Goal: Task Accomplishment & Management: Use online tool/utility

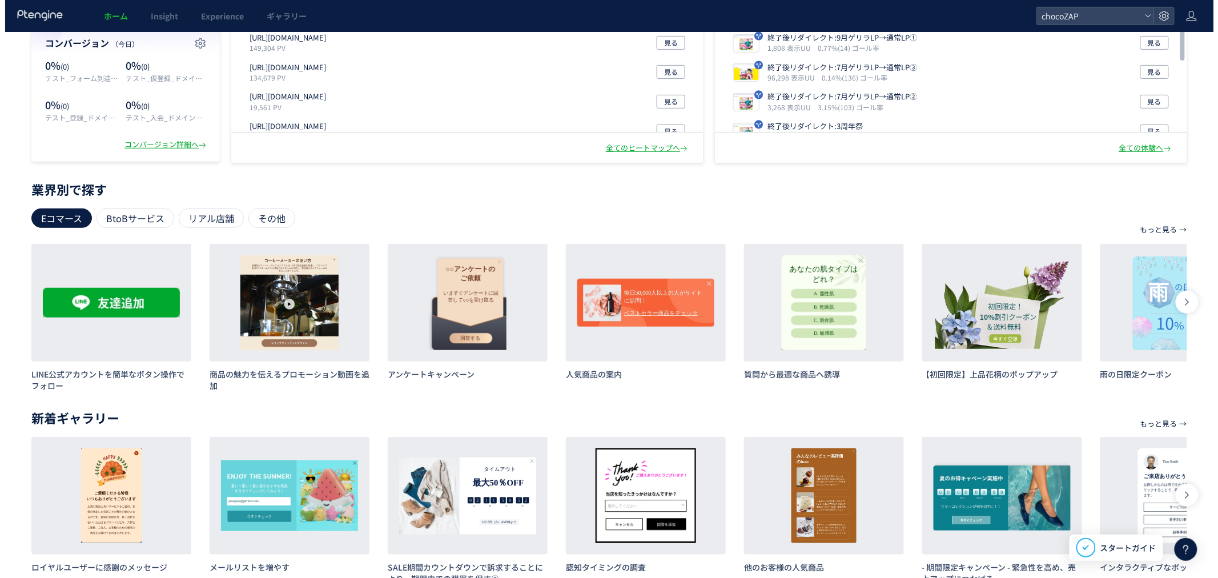
scroll to position [191, 0]
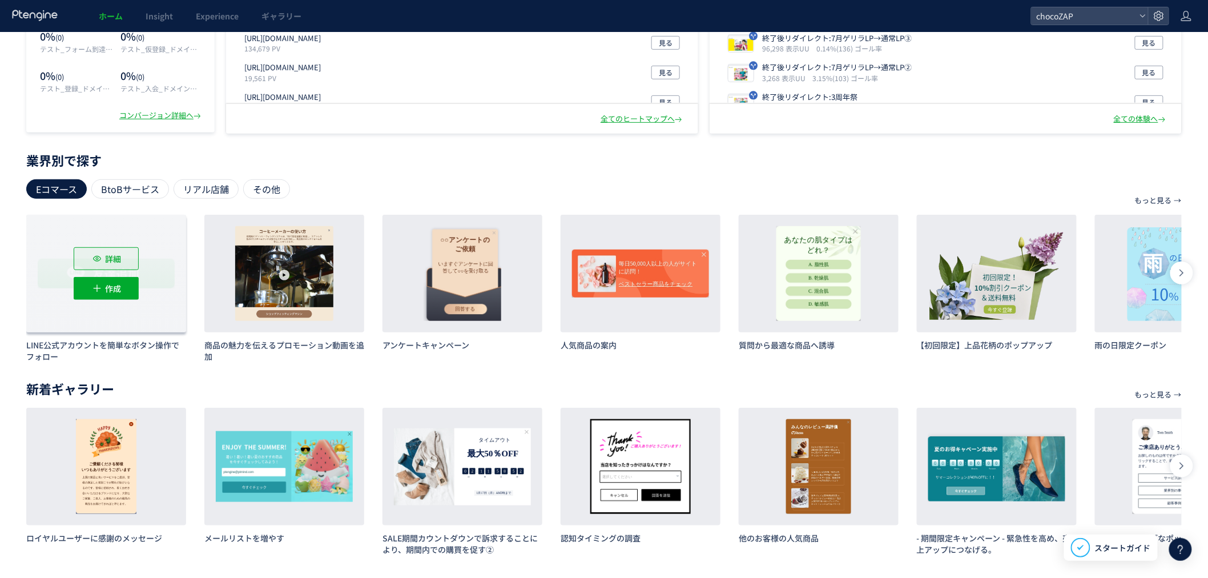
click at [105, 257] on span "詳細" at bounding box center [113, 258] width 16 height 23
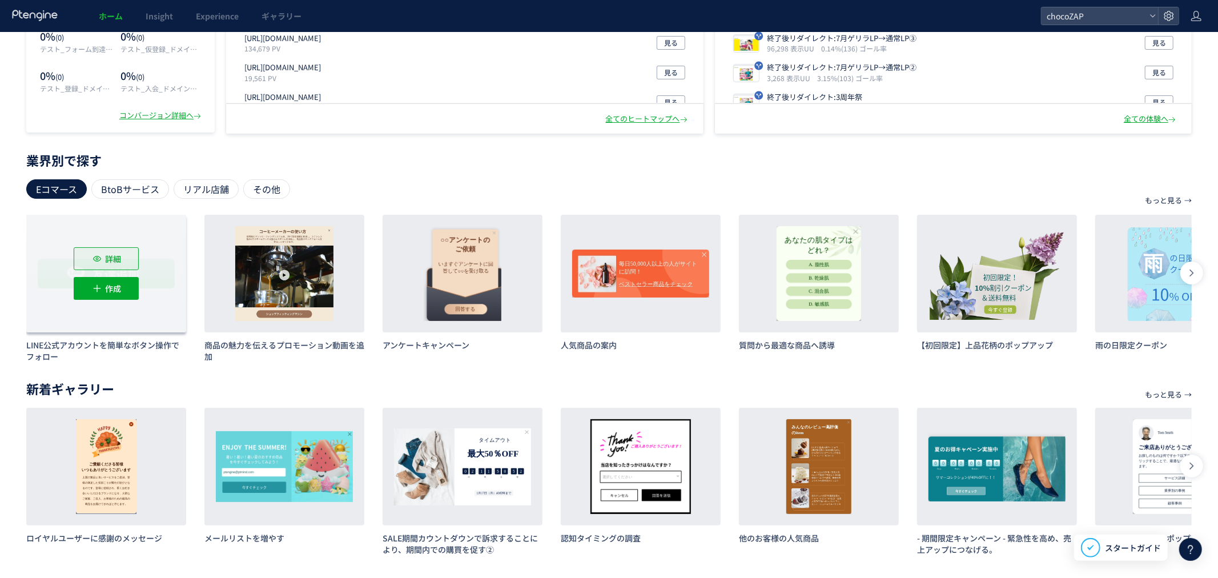
click at [117, 256] on span "詳細" at bounding box center [113, 258] width 16 height 23
click at [116, 288] on span "作成" at bounding box center [113, 288] width 16 height 23
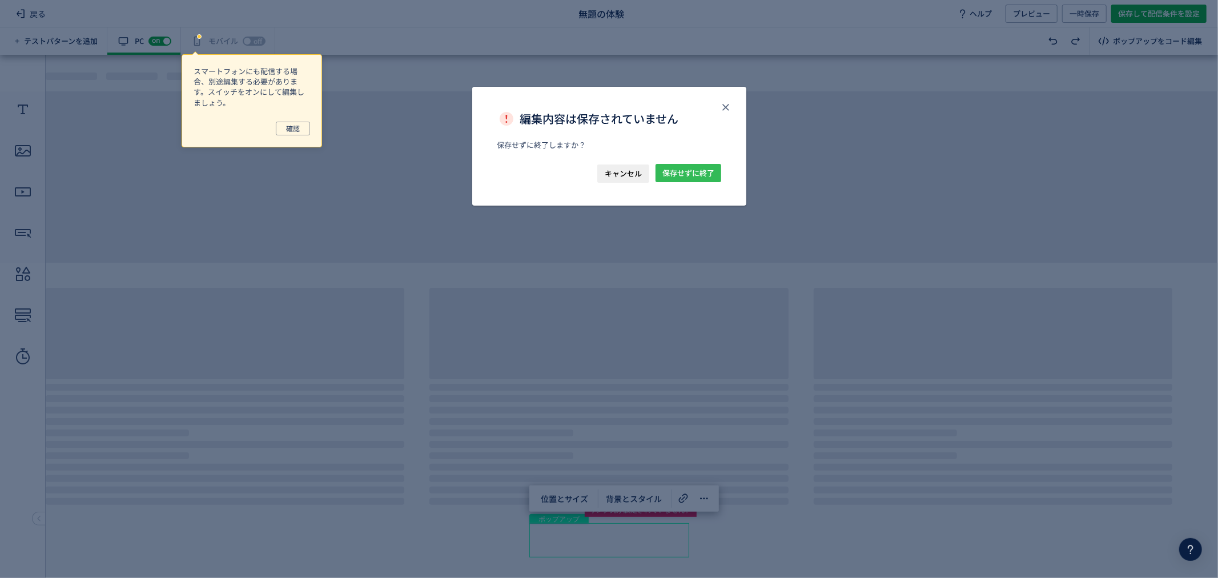
click at [689, 172] on span "保存せずに終了" at bounding box center [688, 173] width 52 height 18
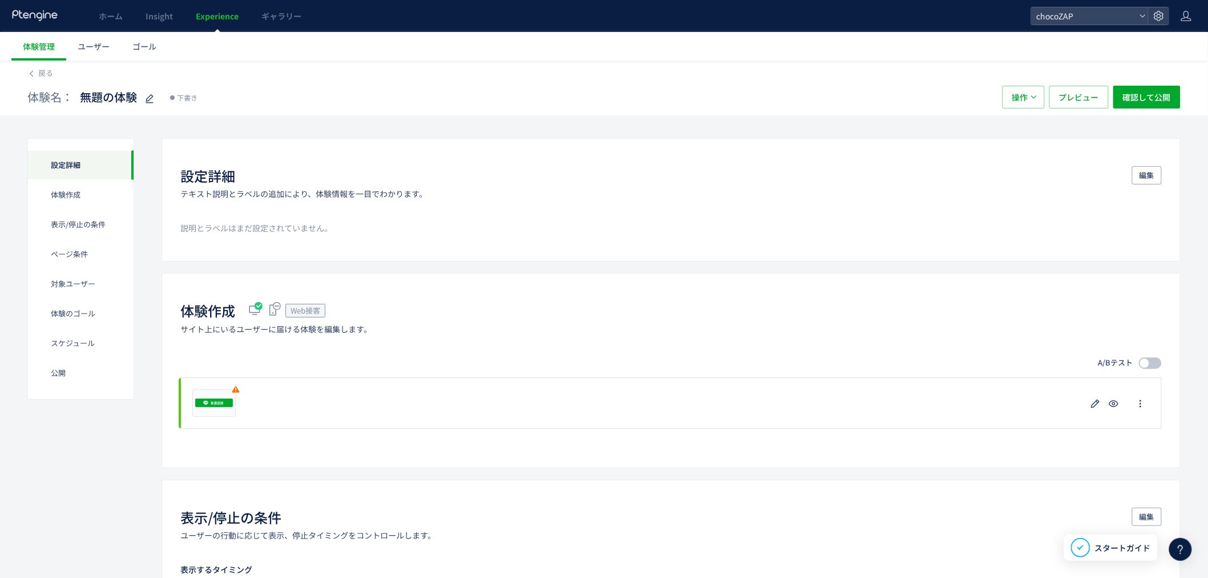
click at [232, 16] on span "Experience" at bounding box center [217, 15] width 43 height 11
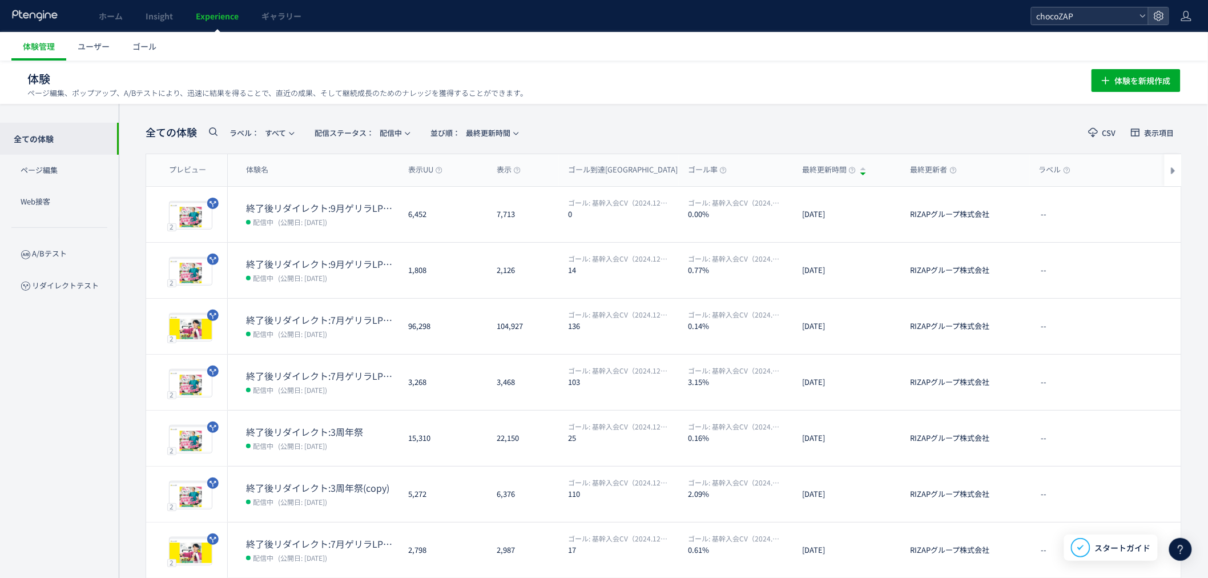
click at [1058, 20] on span "chocoZAP" at bounding box center [1085, 15] width 102 height 17
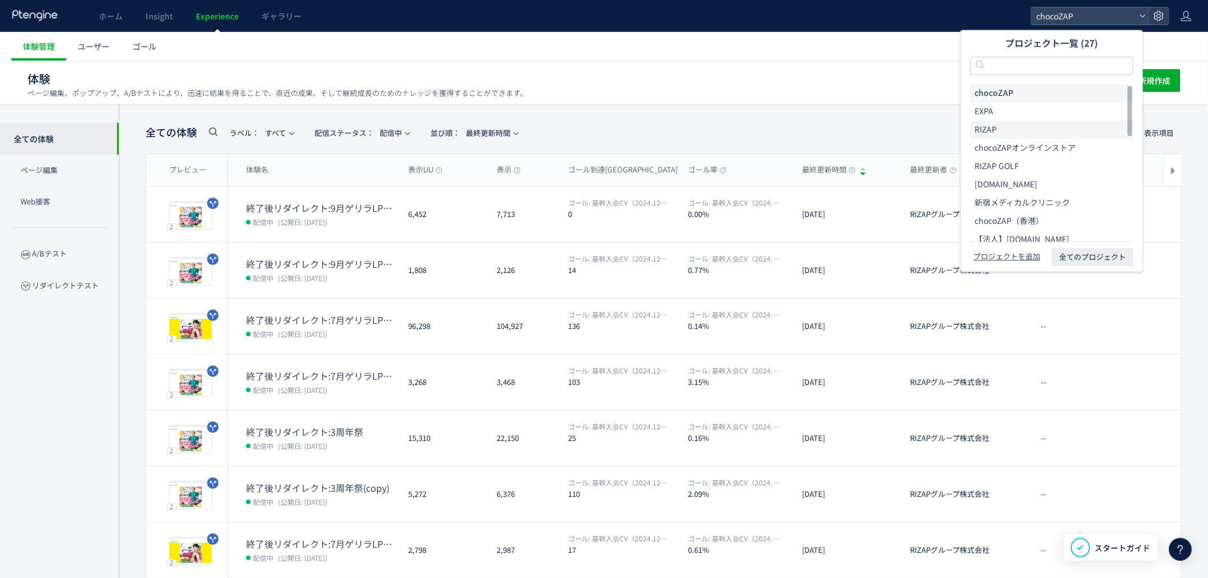
click at [1026, 130] on li "RIZAP" at bounding box center [1051, 130] width 163 height 18
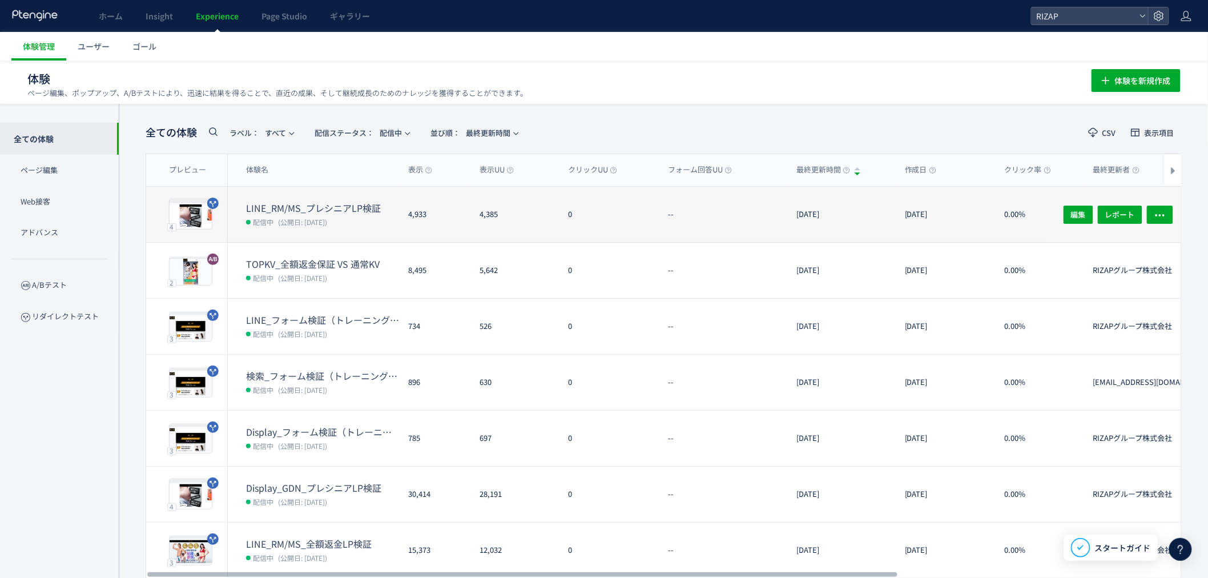
click at [348, 219] on dd "配信中 (公開日: [DATE])" at bounding box center [322, 221] width 153 height 15
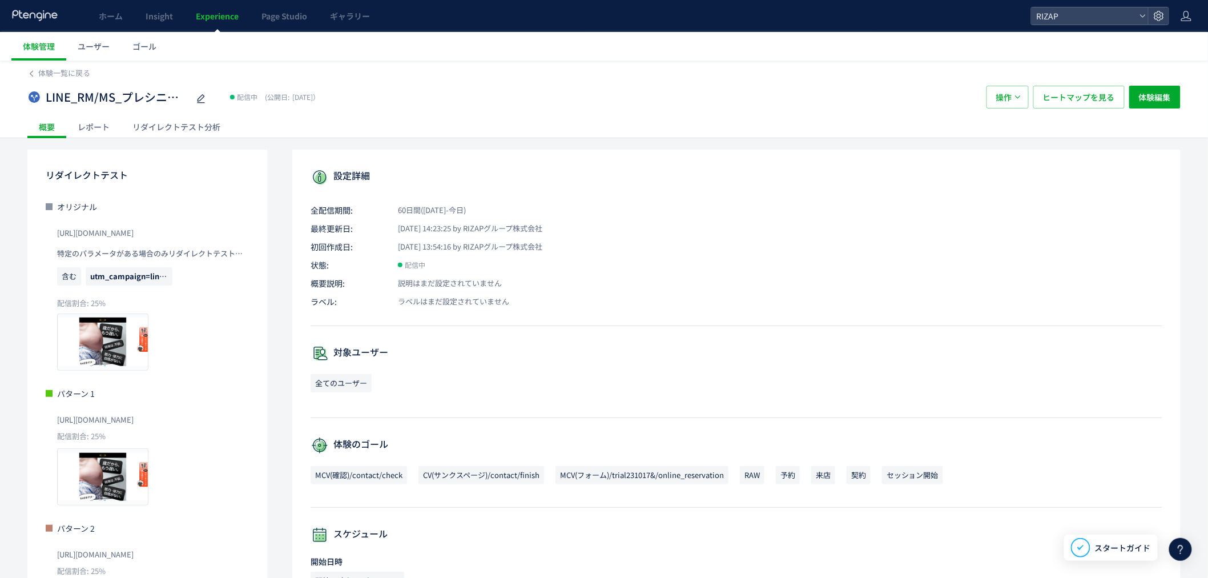
click at [172, 127] on div "リダイレクトテスト分析" at bounding box center [176, 126] width 111 height 23
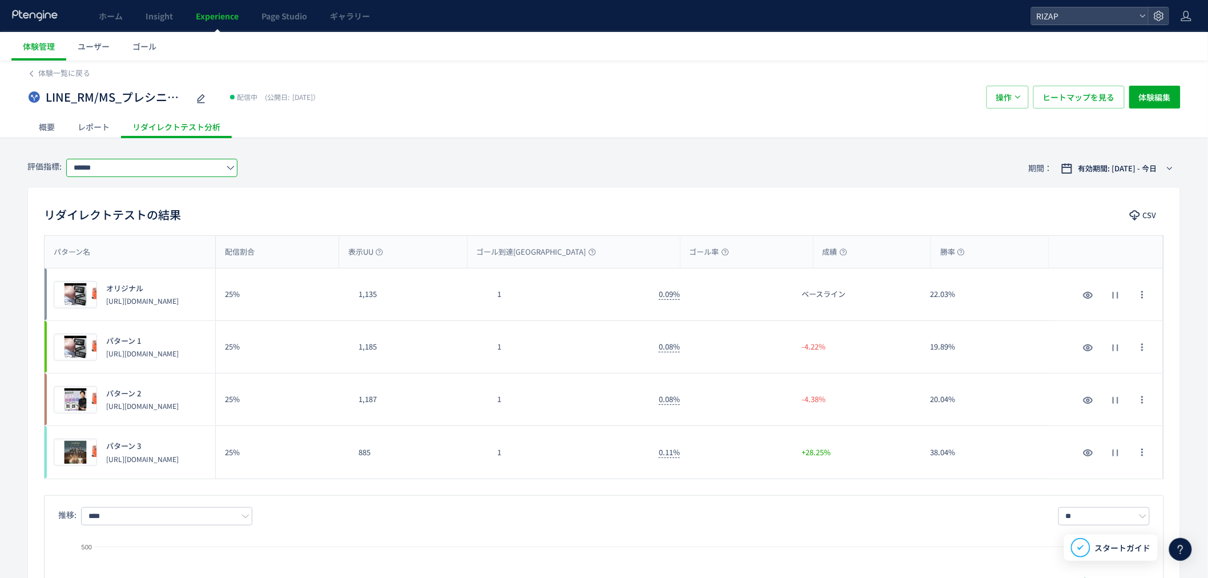
click at [122, 169] on input "******" at bounding box center [151, 168] width 171 height 18
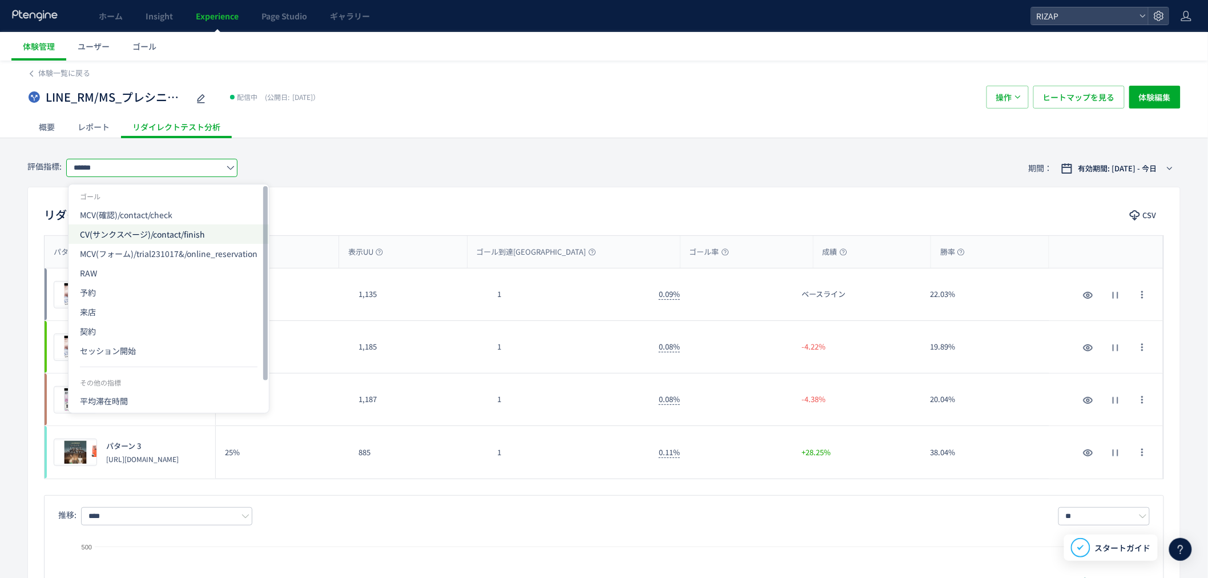
click at [183, 224] on span "CV(サンクスページ)/contact/finish" at bounding box center [169, 233] width 178 height 19
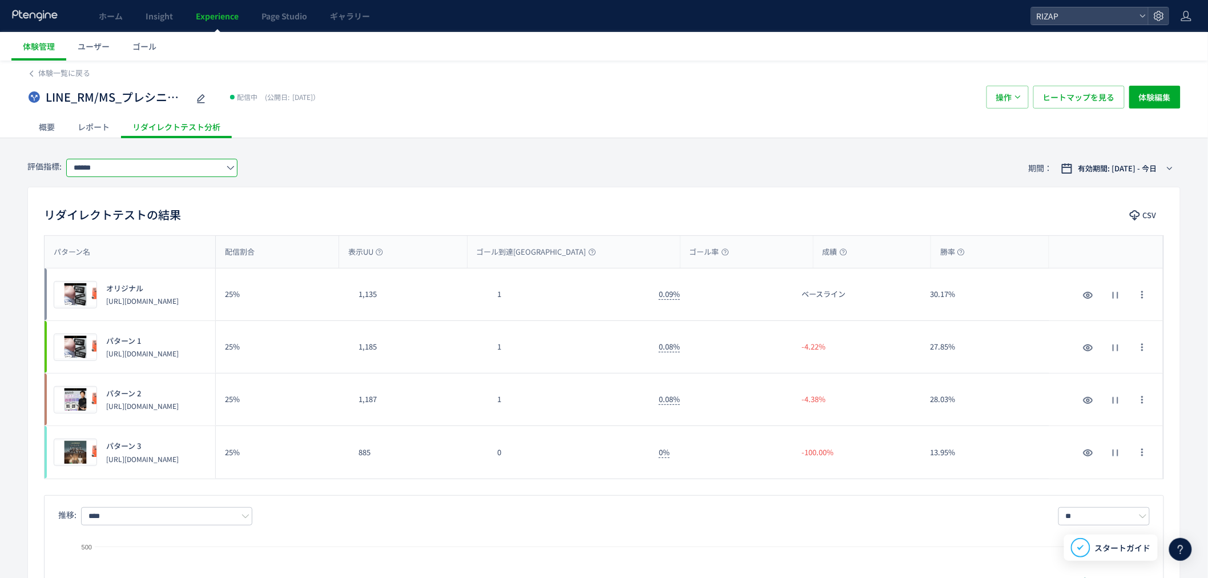
click at [607, 173] on div "評価指標: ****** 期間： 有効期間: [DATE] - 今日" at bounding box center [604, 168] width 1154 height 37
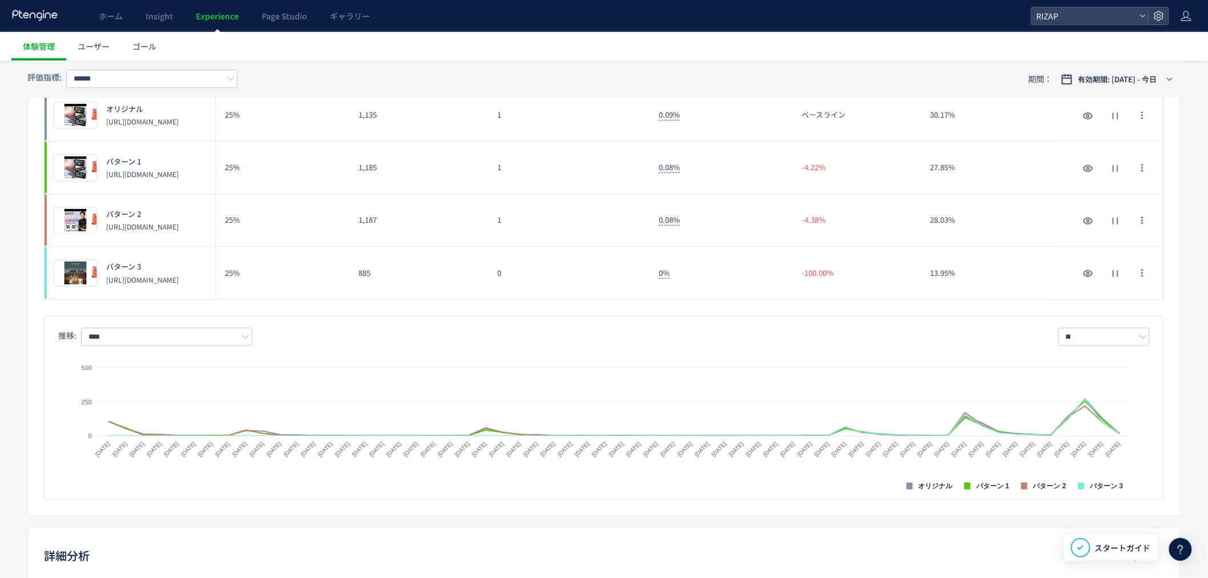
scroll to position [116, 0]
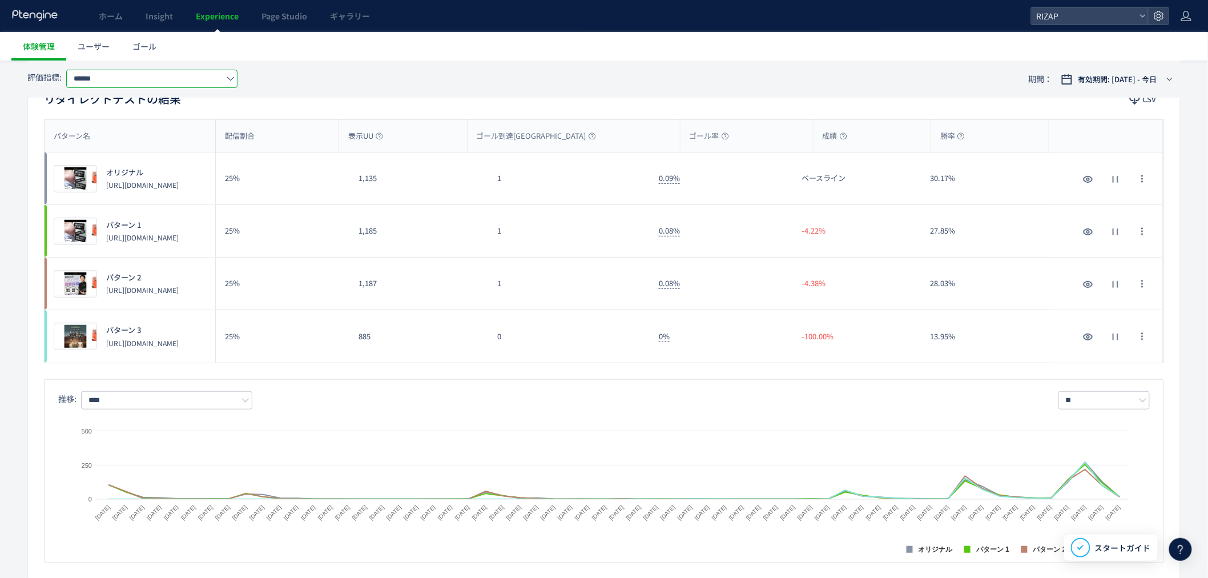
click at [140, 75] on input "******" at bounding box center [151, 79] width 171 height 18
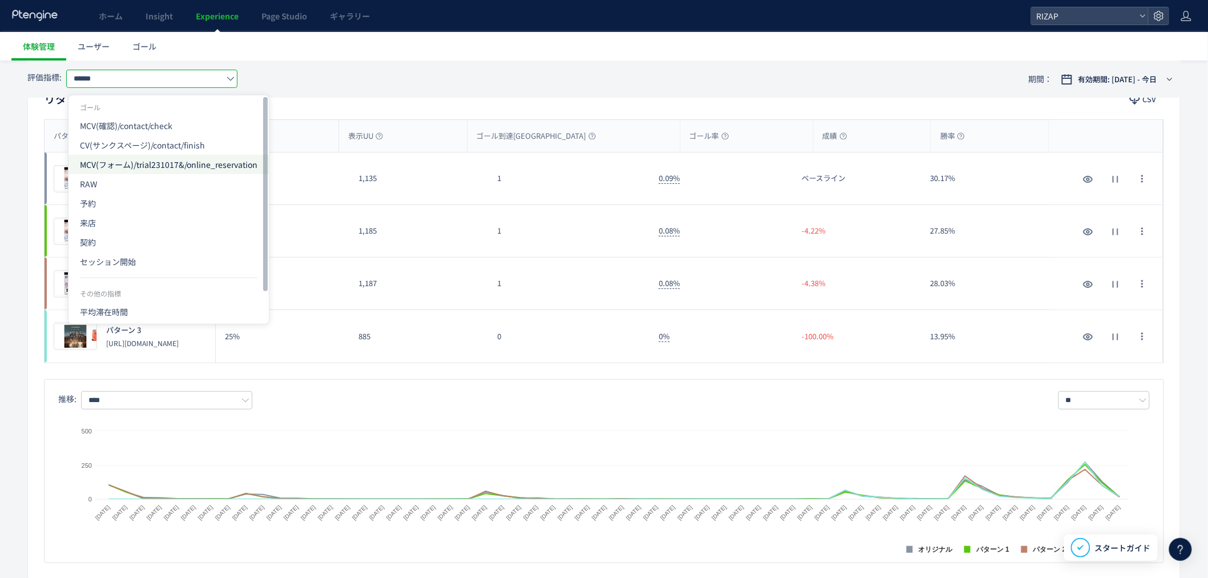
click at [130, 163] on span "MCV(フォーム)/trial231017&/online_reservation" at bounding box center [169, 164] width 178 height 19
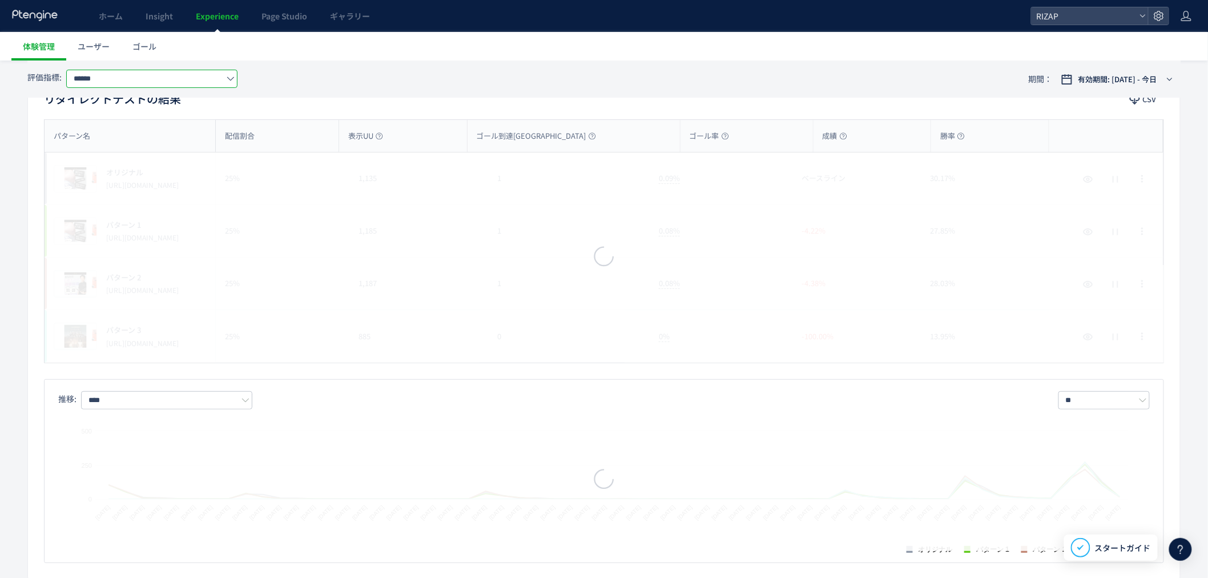
scroll to position [0, 20]
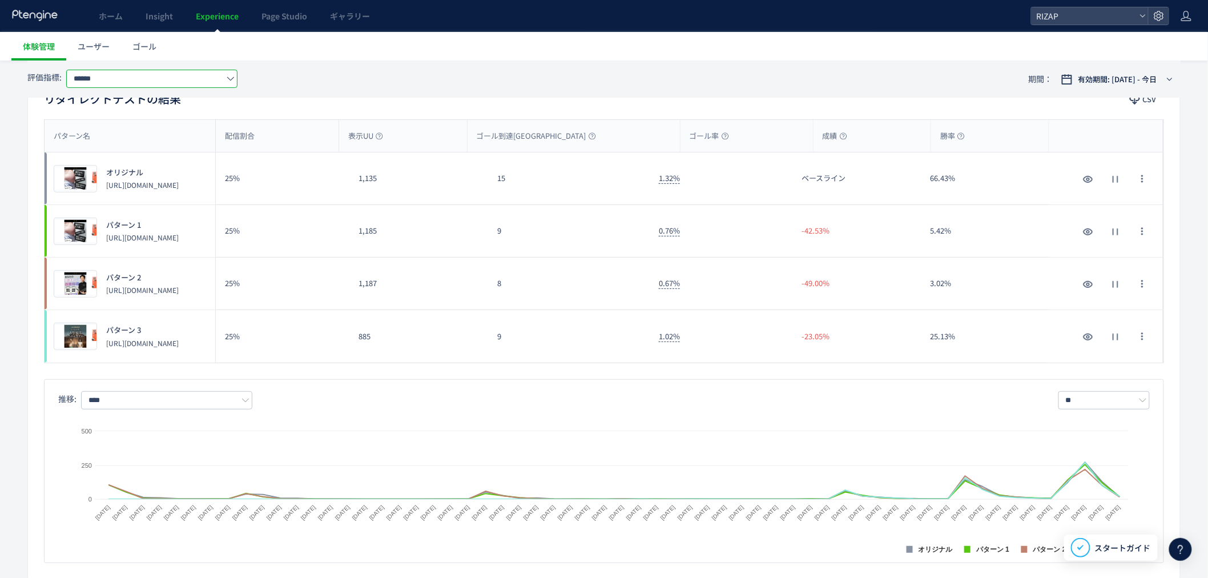
click at [126, 86] on input "******" at bounding box center [151, 79] width 171 height 18
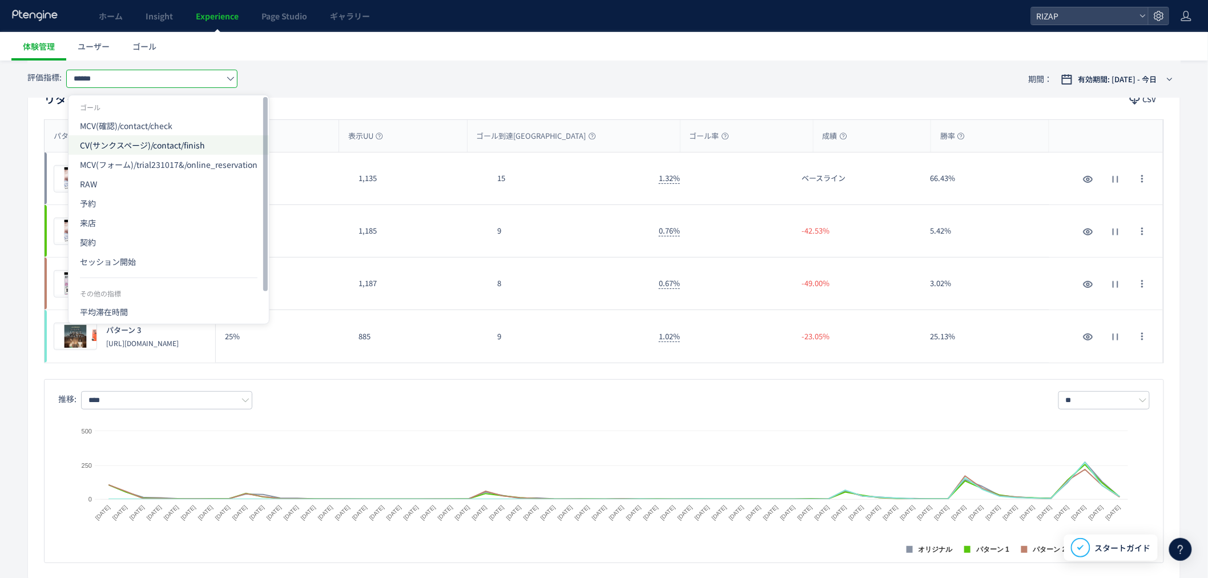
scroll to position [0, 0]
click at [132, 145] on span "CV(サンクスページ)/contact/finish" at bounding box center [169, 144] width 178 height 19
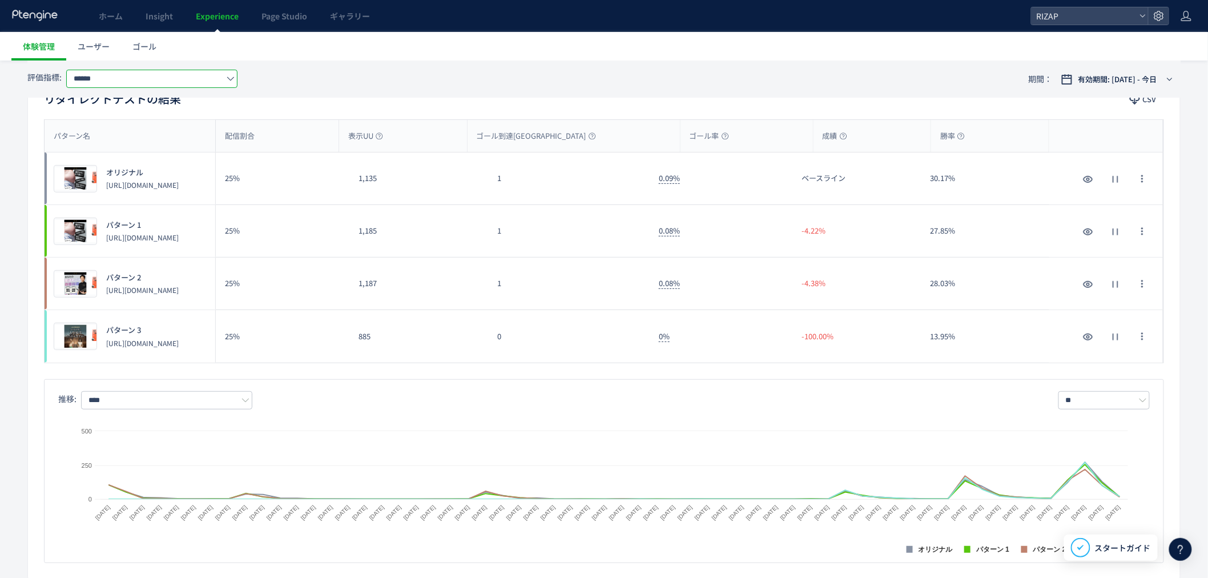
click at [198, 20] on span "Experience" at bounding box center [217, 15] width 43 height 11
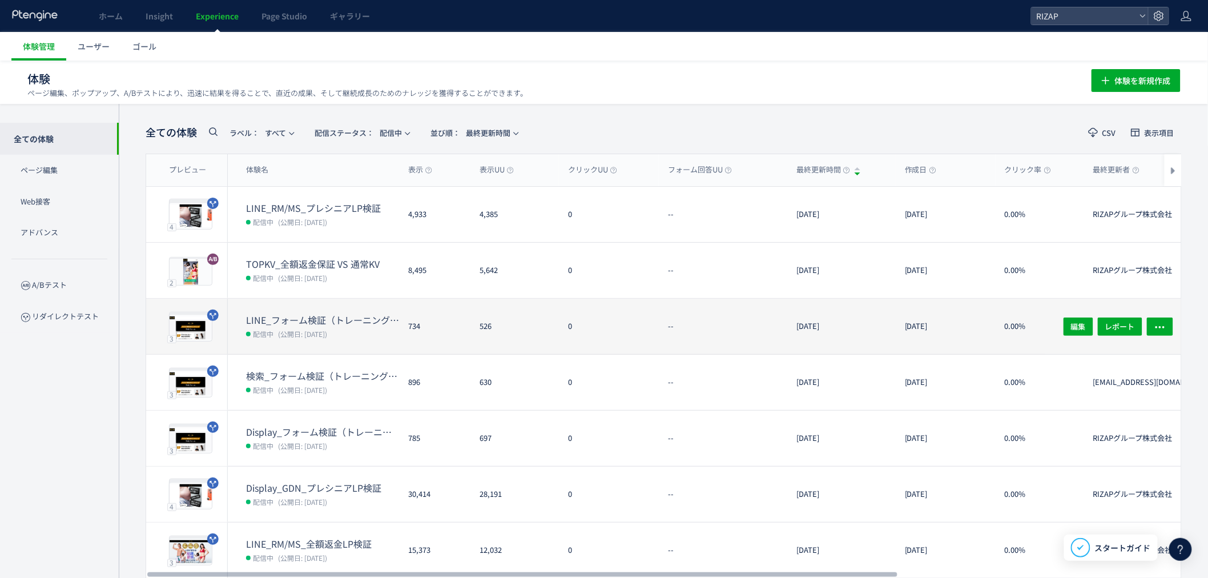
click at [327, 330] on span "(公開日: [DATE])" at bounding box center [302, 334] width 49 height 10
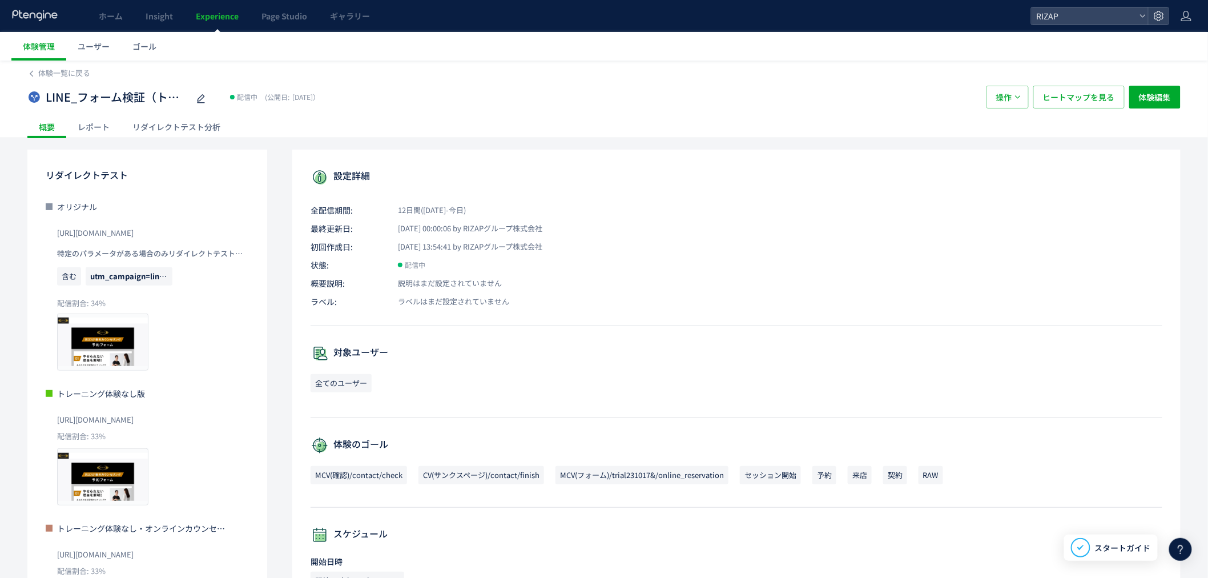
click at [189, 131] on div "リダイレクトテスト分析" at bounding box center [176, 126] width 111 height 23
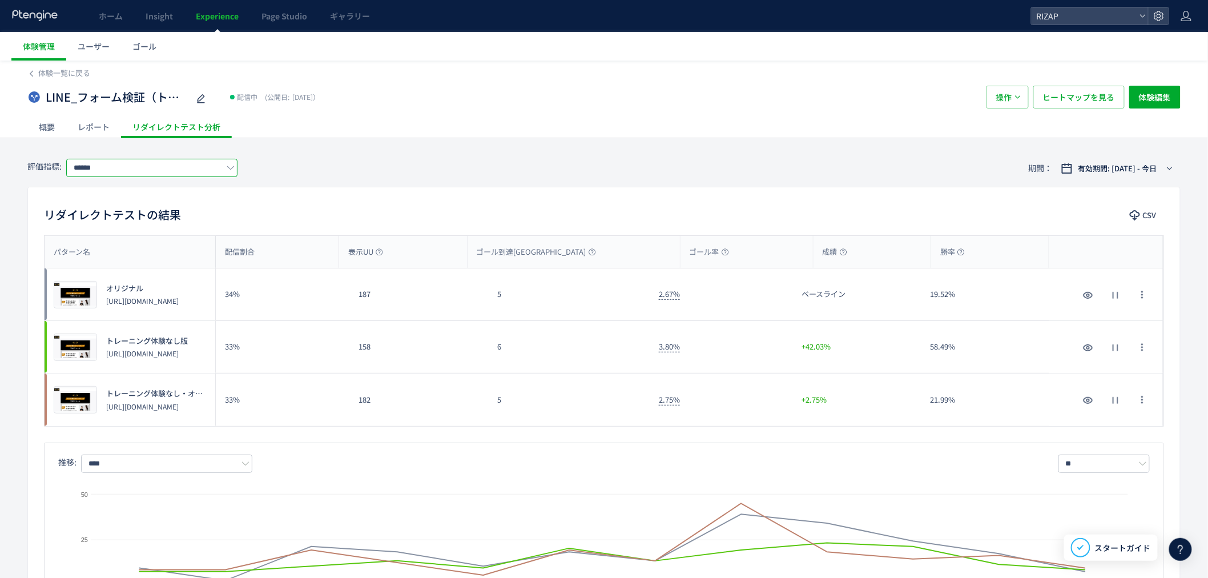
click at [151, 167] on input "******" at bounding box center [151, 168] width 171 height 18
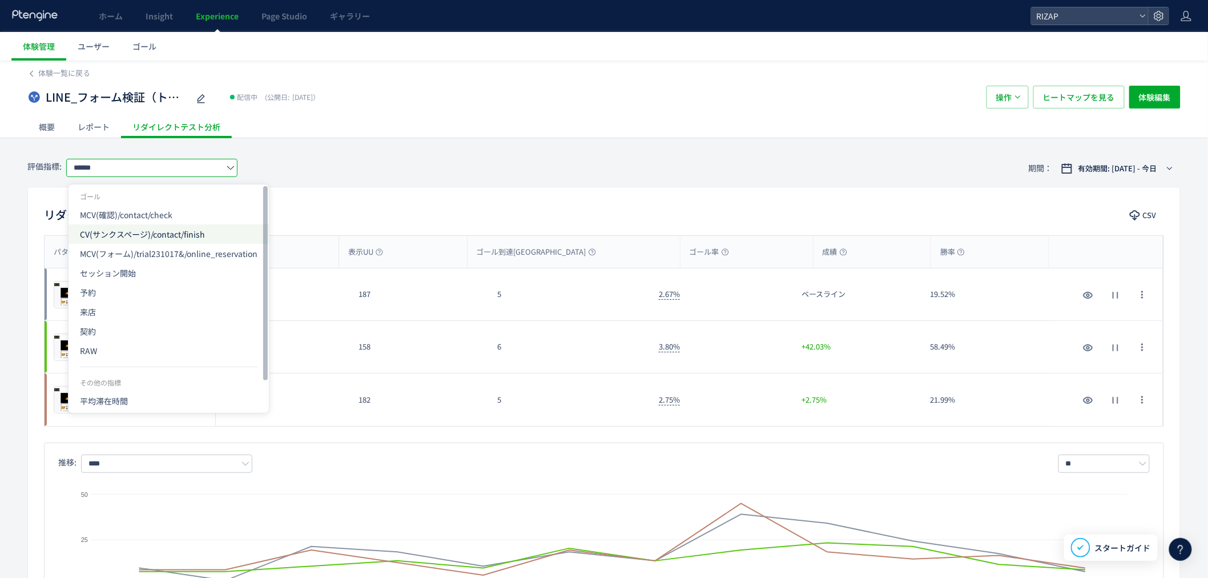
click at [134, 233] on span "CV(サンクスページ)/contact/finish" at bounding box center [169, 233] width 178 height 19
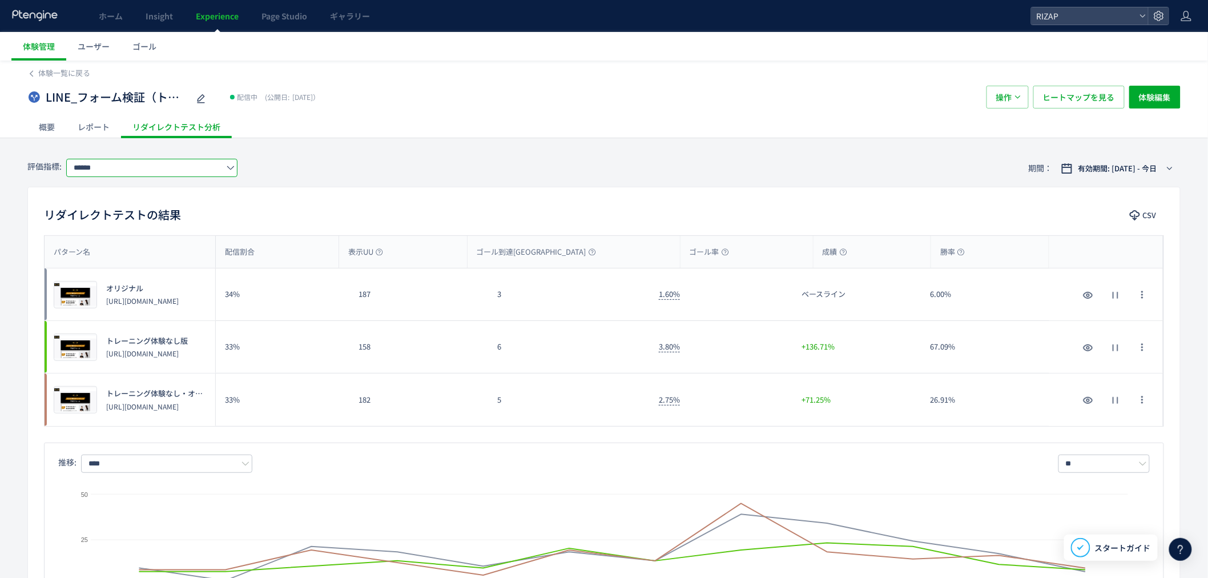
click at [515, 202] on div "リダイレクトテストの結果 CSV パターン名 配信割合 表示UU ゴール到達UU ゴール率 成績 勝率 パターン名 プレビュー オリジナル [URL][DOM…" at bounding box center [604, 415] width 1154 height 456
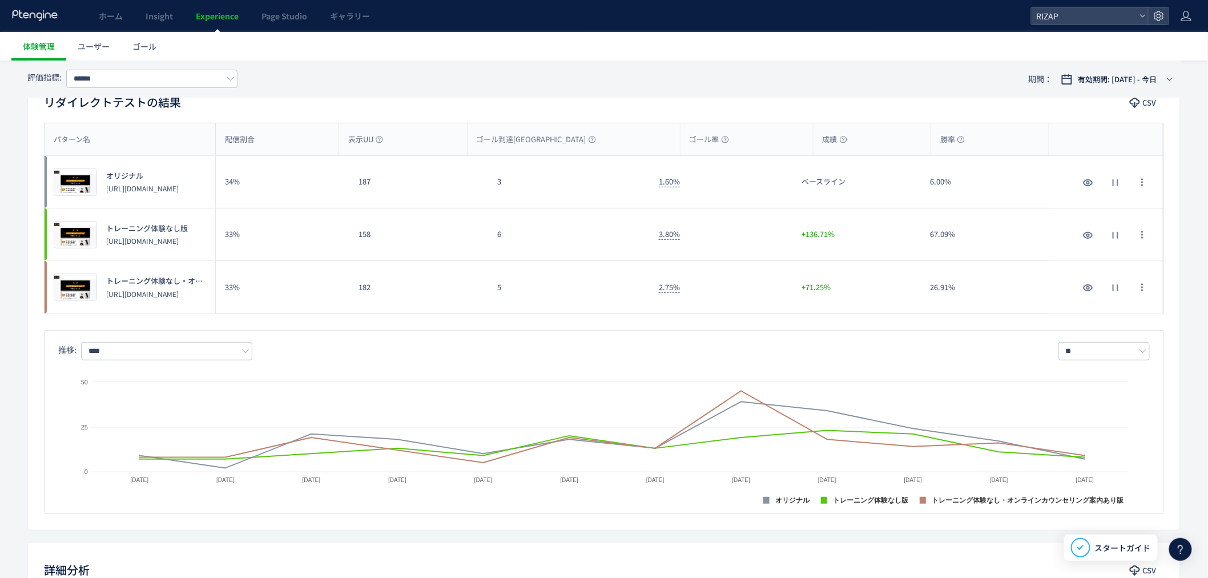
scroll to position [127, 0]
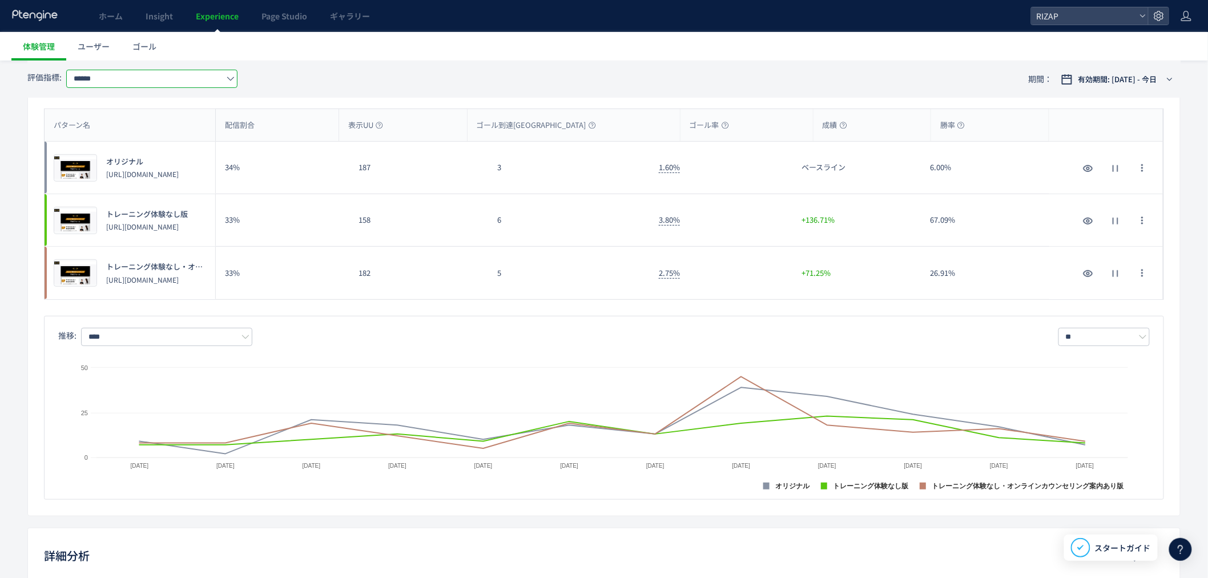
click at [130, 81] on input "******" at bounding box center [151, 79] width 171 height 18
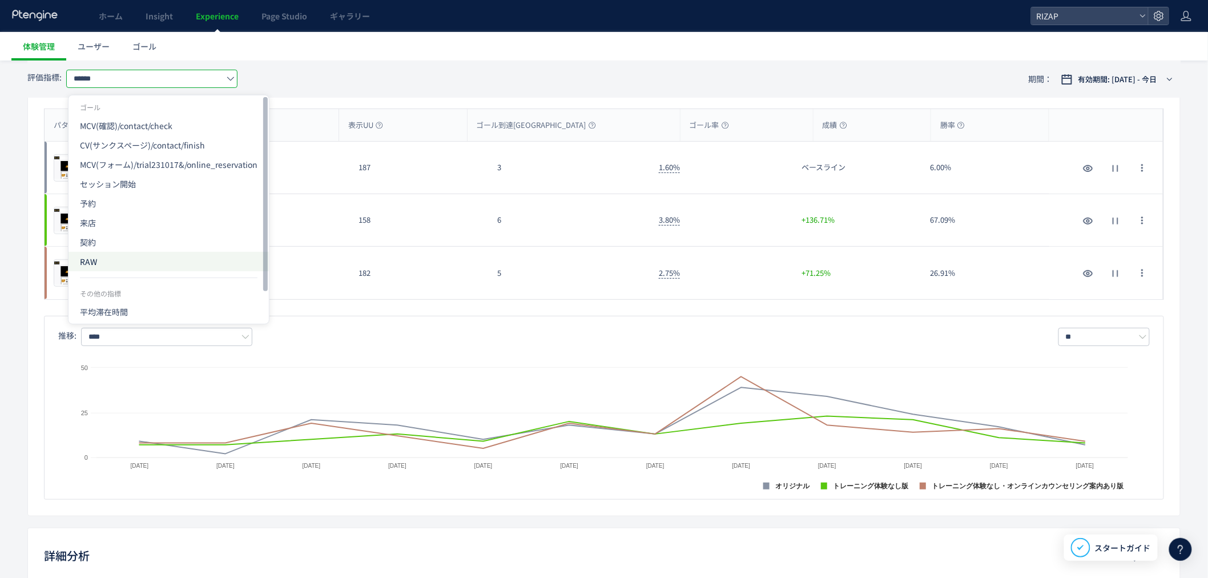
click at [171, 252] on span "RAW" at bounding box center [169, 261] width 178 height 19
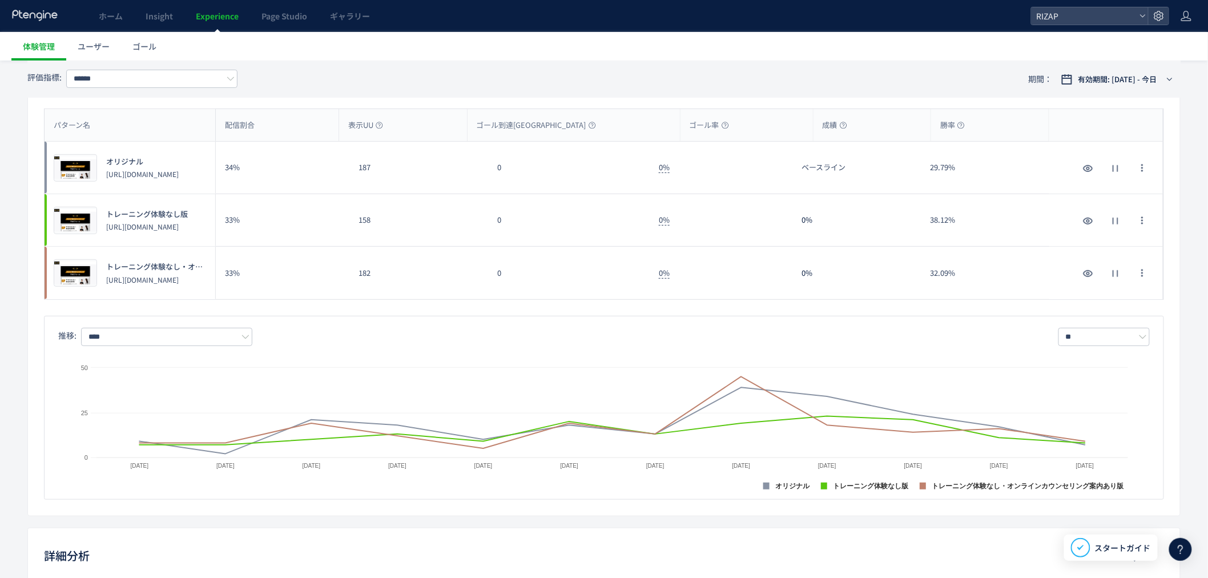
click at [398, 67] on div "評価指標: ****** 期間： 有効期間: [DATE] - 今日" at bounding box center [604, 79] width 1154 height 37
click at [225, 17] on span "Experience" at bounding box center [217, 15] width 43 height 11
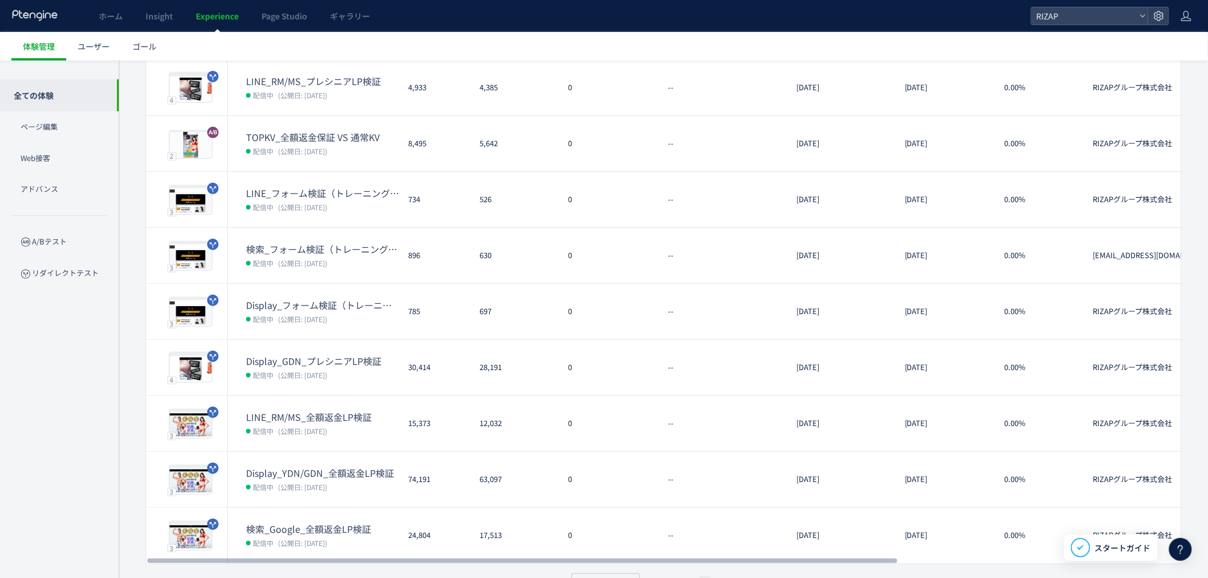
scroll to position [154, 0]
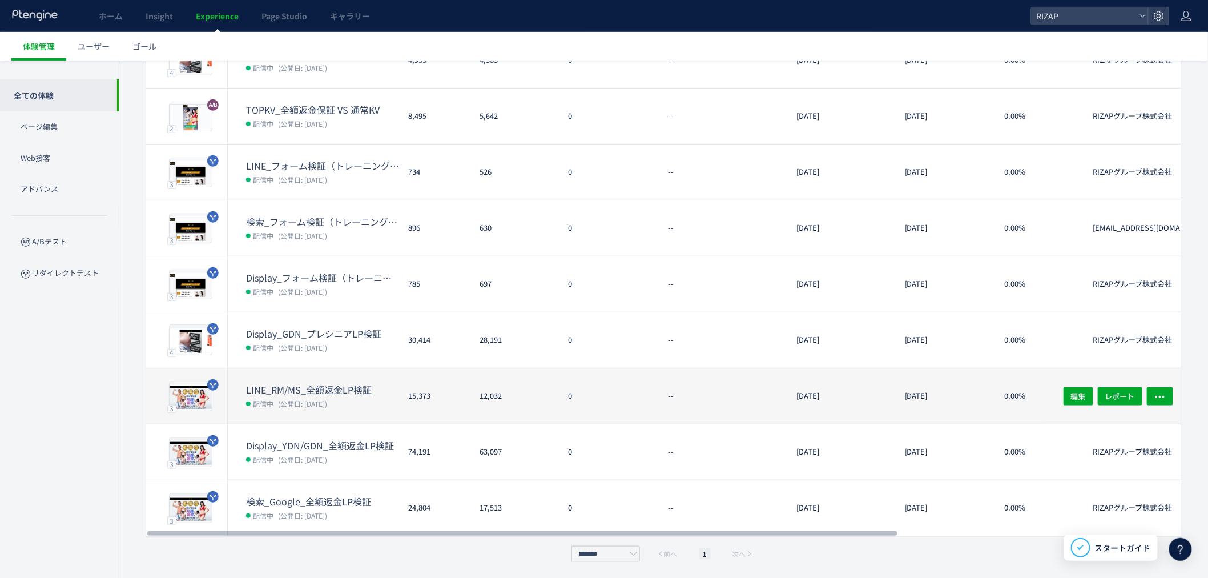
click at [326, 386] on dt "LINE_RM/MS_全額返金LP検証" at bounding box center [322, 389] width 153 height 13
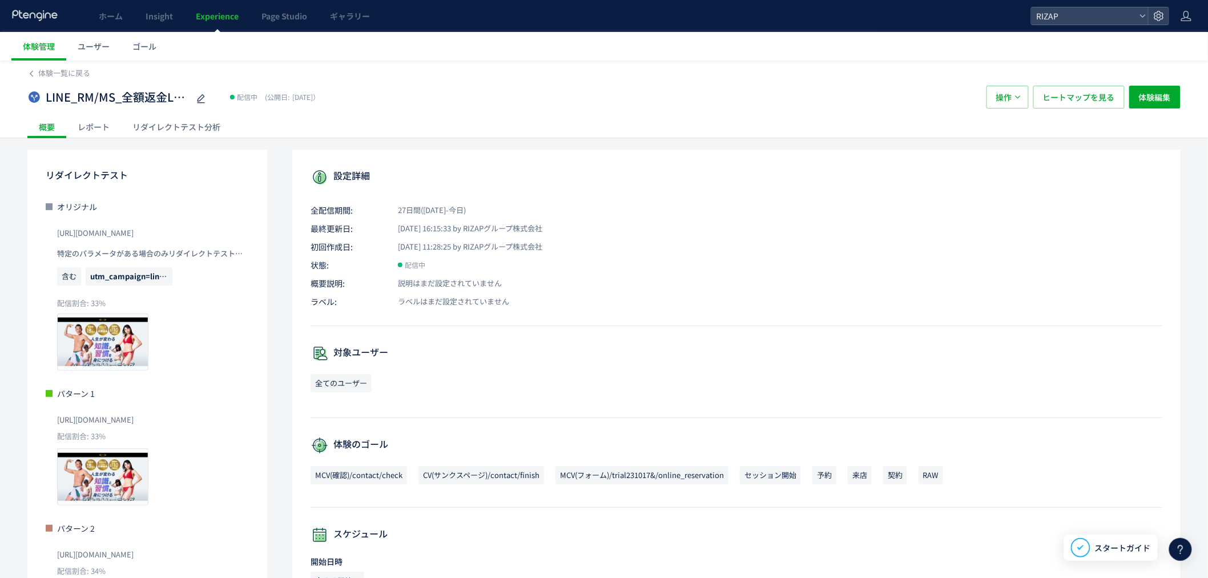
click at [103, 129] on div "レポート" at bounding box center [93, 126] width 55 height 23
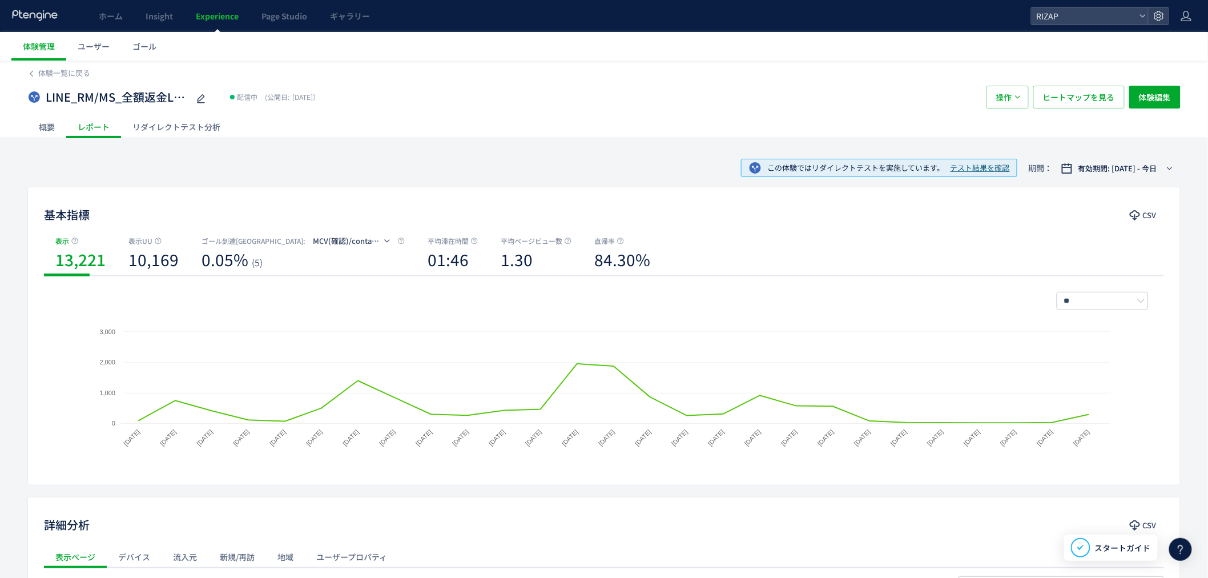
click at [193, 132] on div "リダイレクトテスト分析" at bounding box center [176, 126] width 111 height 23
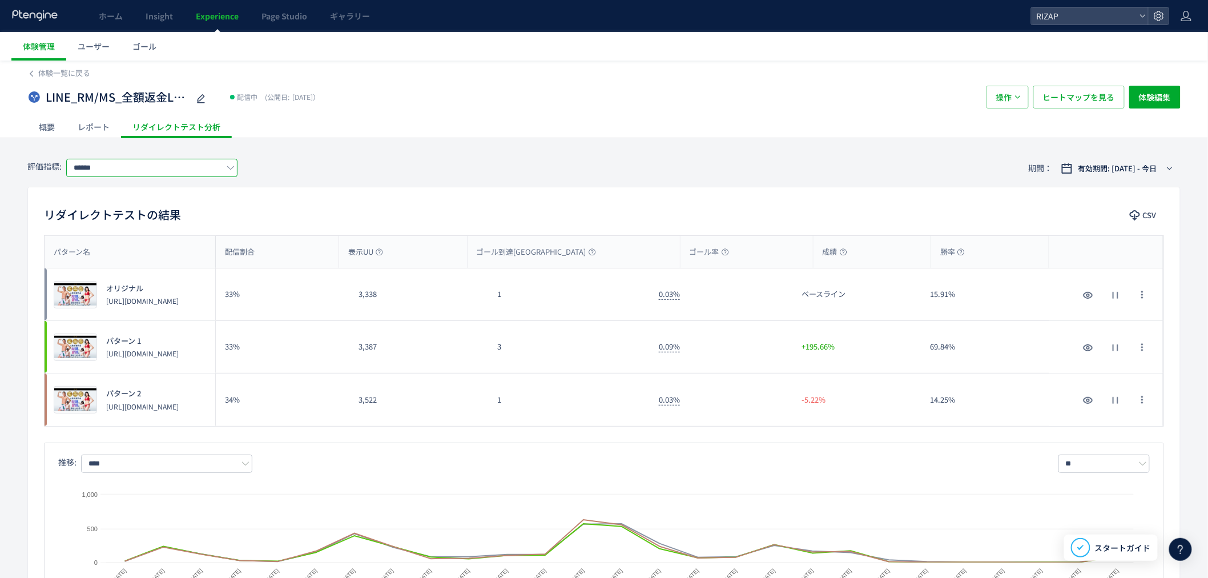
click at [146, 162] on input "******" at bounding box center [151, 168] width 171 height 18
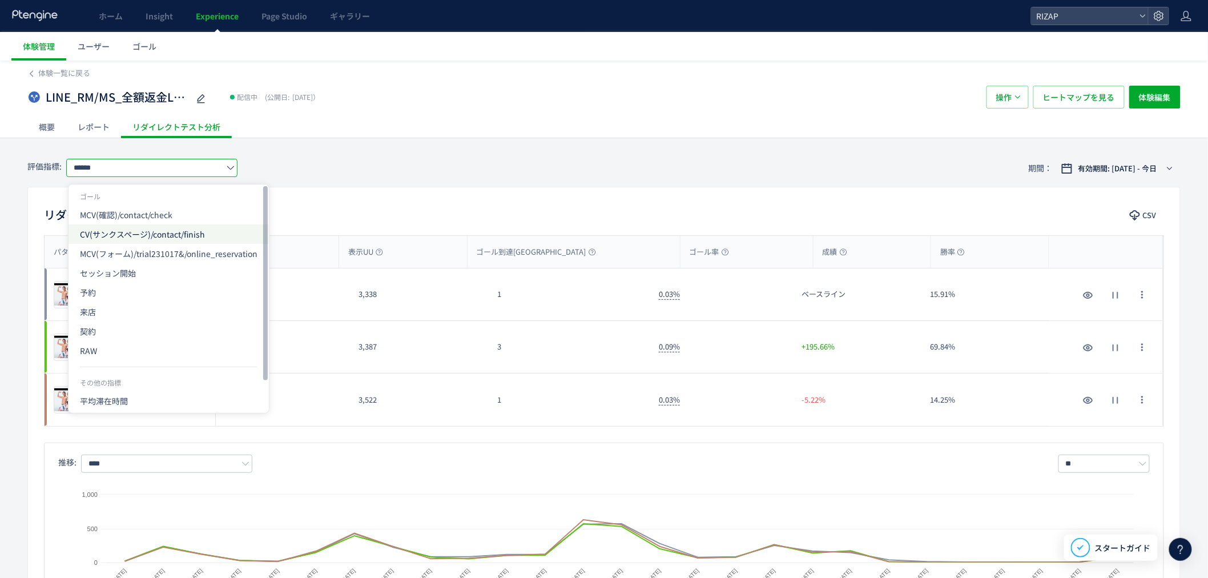
click at [143, 232] on span "CV(サンクスページ)/contact/finish" at bounding box center [169, 233] width 178 height 19
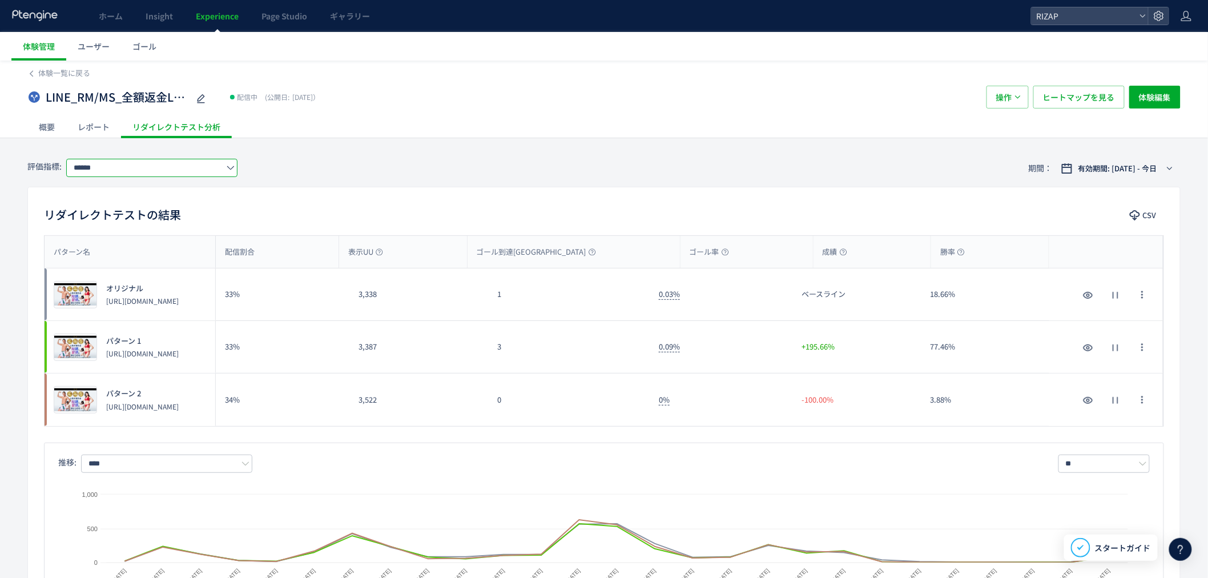
click at [528, 196] on div "リダイレクトテストの結果 CSV パターン名 配信割合 表示UU ゴール到達UU ゴール率 成績 勝率 パターン名 プレビュー オリジナル [URL][DOM…" at bounding box center [604, 415] width 1154 height 456
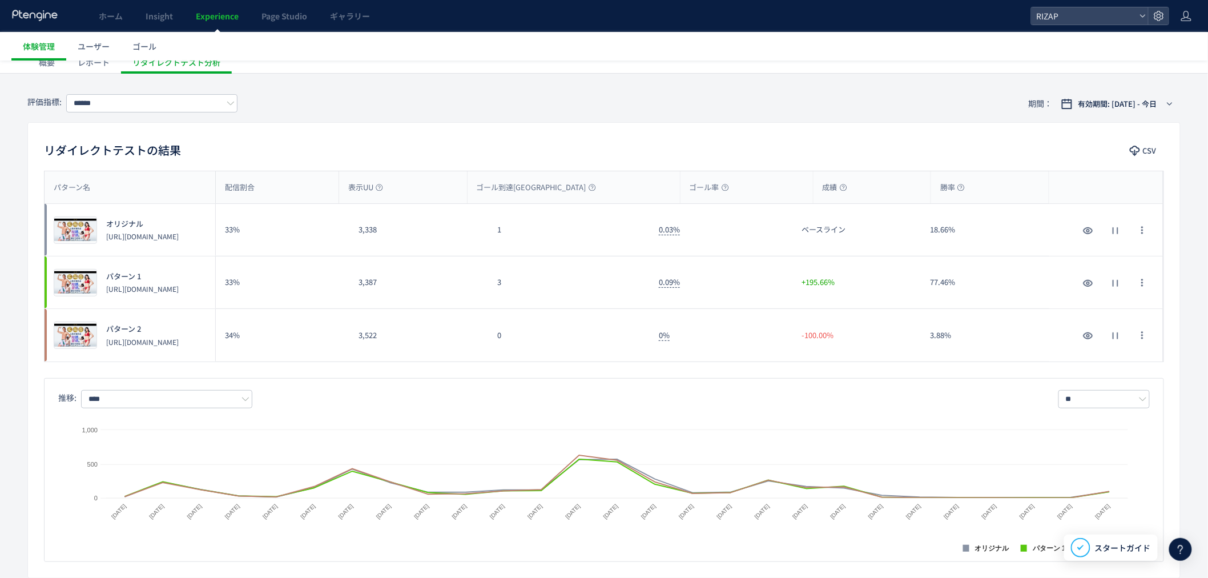
scroll to position [63, 0]
click at [219, 23] on link "Experience" at bounding box center [217, 16] width 66 height 32
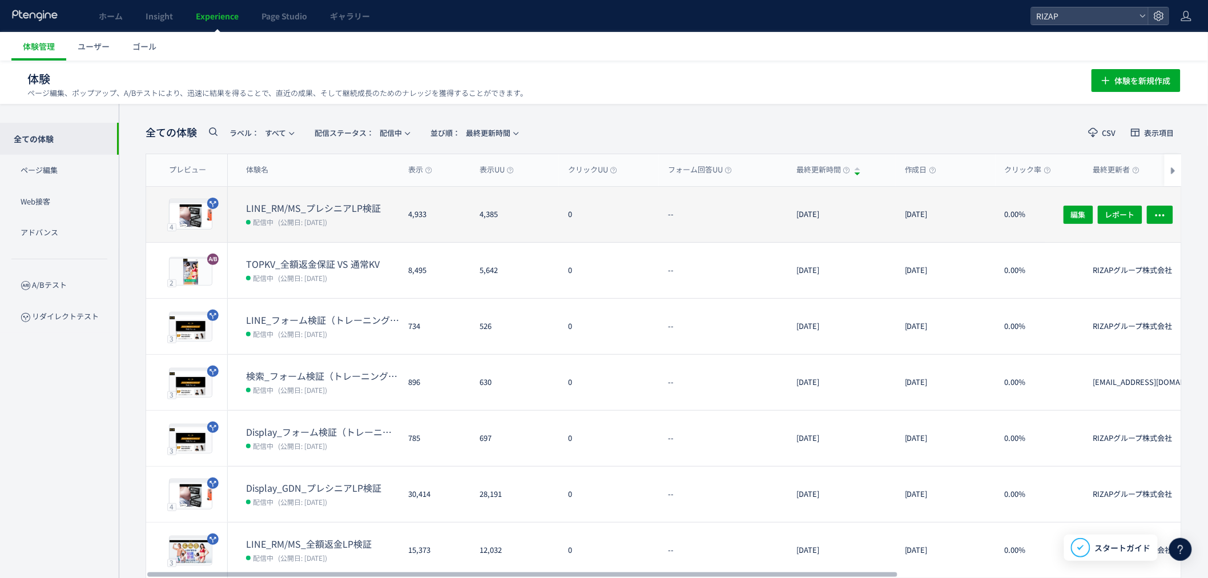
click at [284, 224] on span "(公開日: [DATE])" at bounding box center [302, 222] width 49 height 10
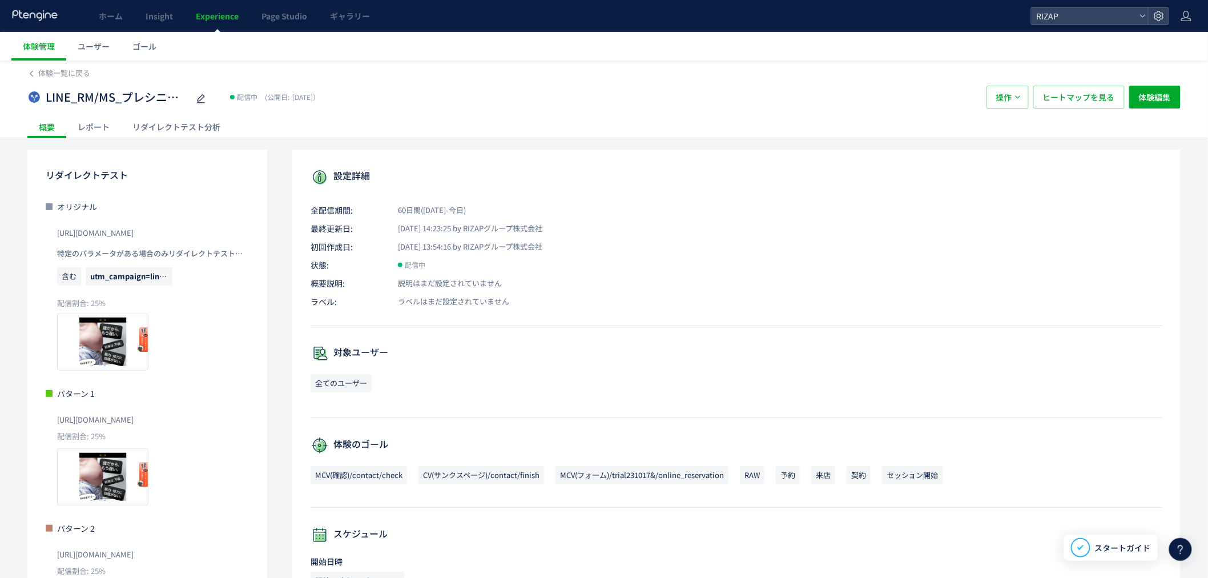
click at [88, 120] on div "レポート" at bounding box center [93, 126] width 55 height 23
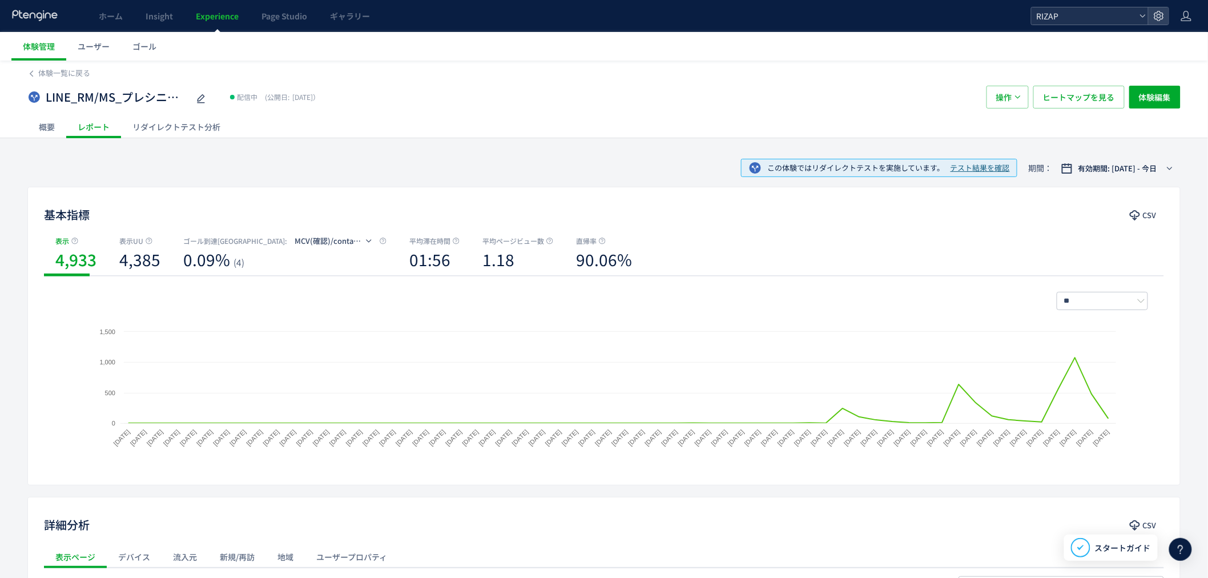
click at [1083, 22] on span "RIZAP" at bounding box center [1085, 15] width 102 height 17
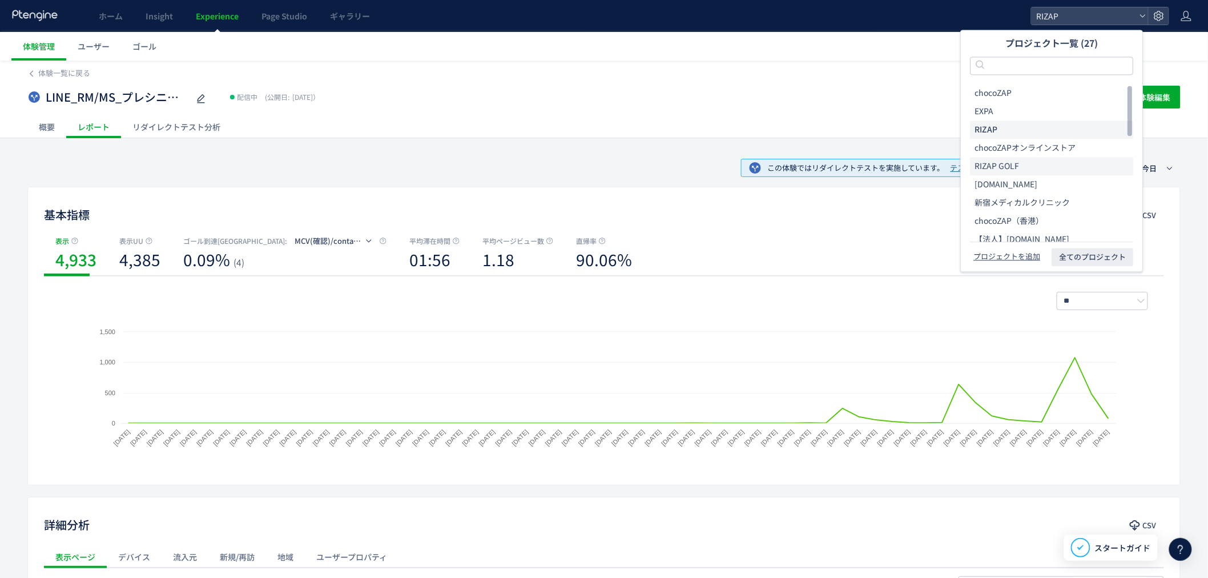
click at [1014, 161] on span "RIZAP GOLF" at bounding box center [997, 166] width 45 height 11
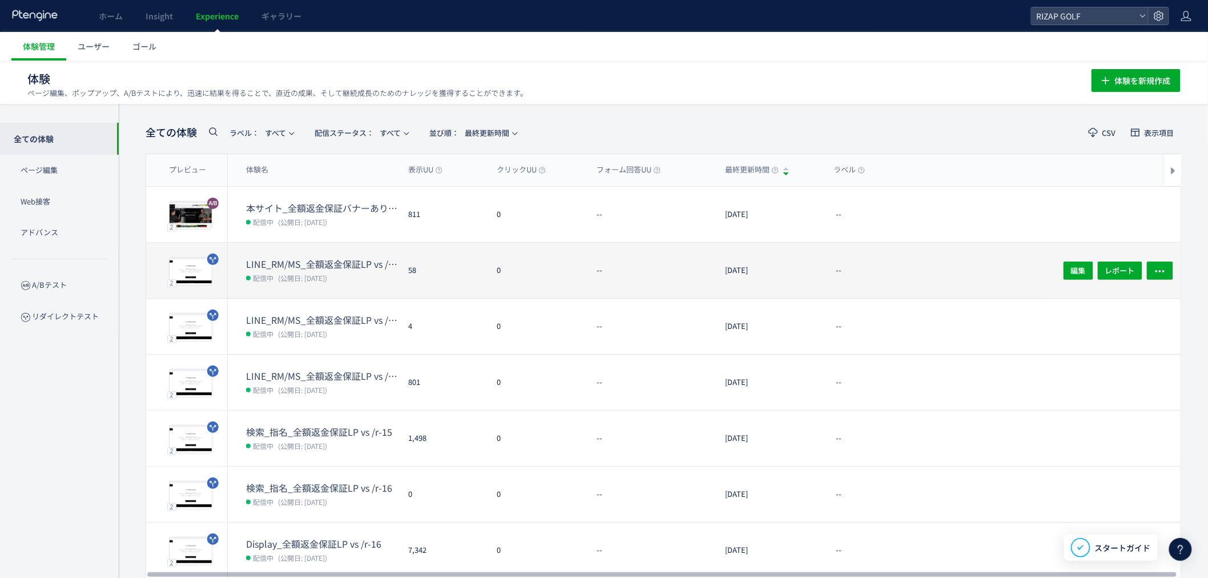
click at [322, 258] on dt "LINE_RM/MS_全額返金保証LP vs /r-16" at bounding box center [322, 264] width 153 height 13
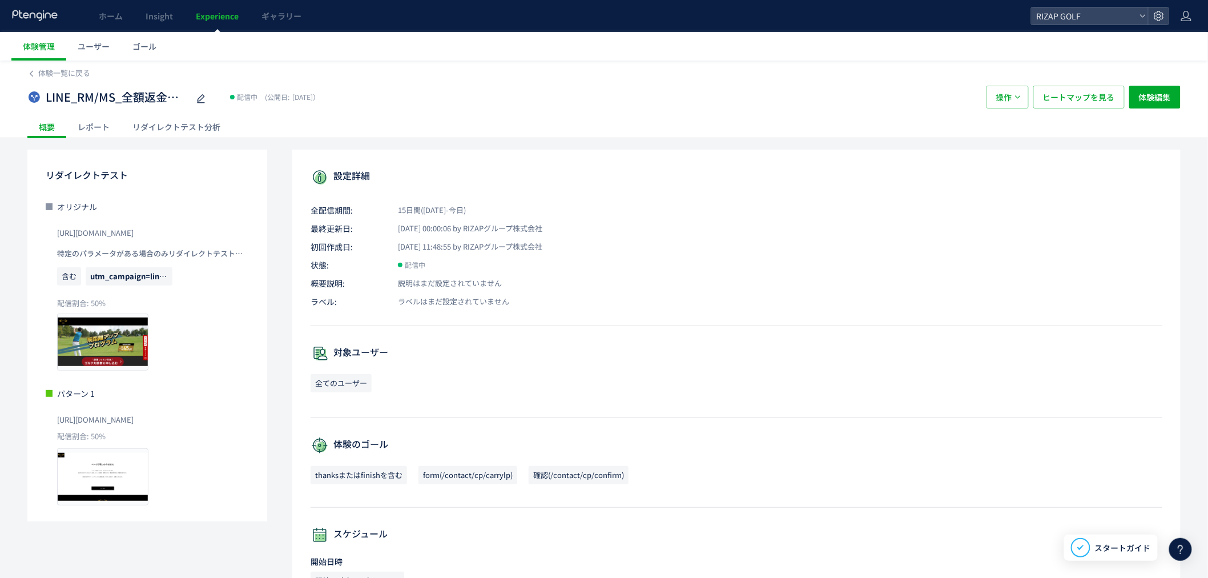
click at [176, 129] on div "リダイレクトテスト分析" at bounding box center [176, 126] width 111 height 23
click at [202, 18] on span "Experience" at bounding box center [217, 15] width 43 height 11
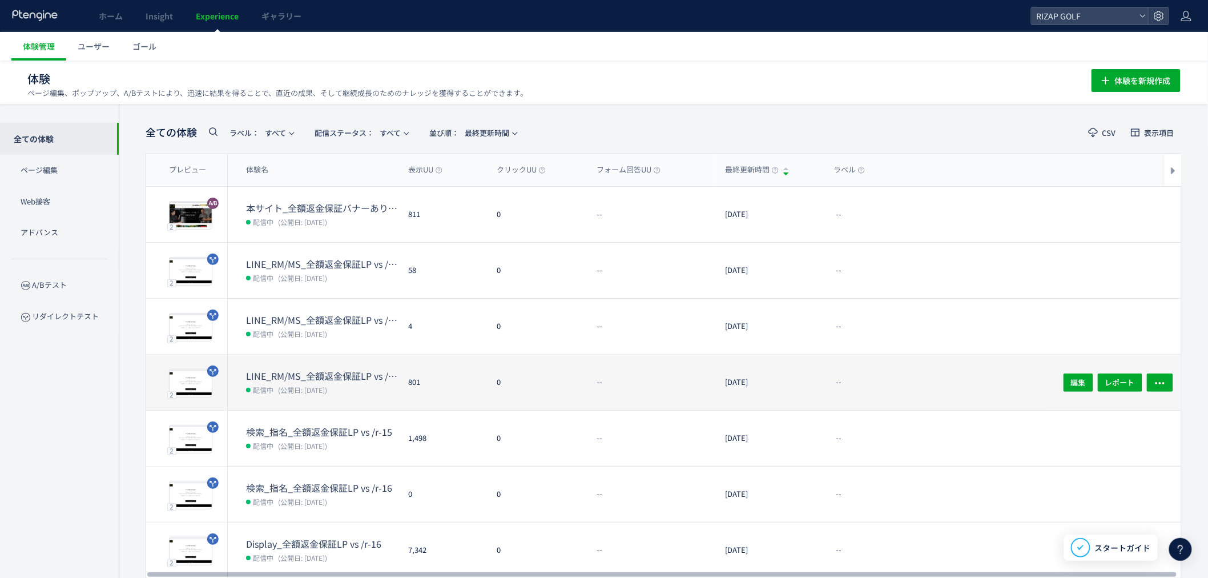
click at [350, 390] on dd "配信中 (公開日: 2025/09/13)" at bounding box center [322, 389] width 153 height 15
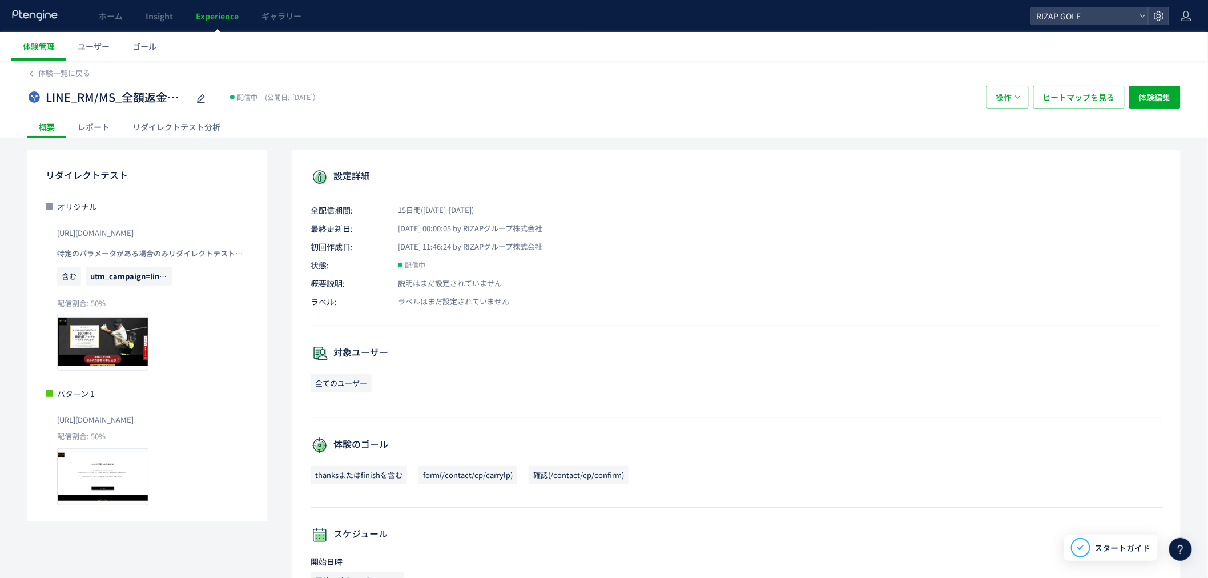
click at [156, 125] on div "リダイレクトテスト分析" at bounding box center [176, 126] width 111 height 23
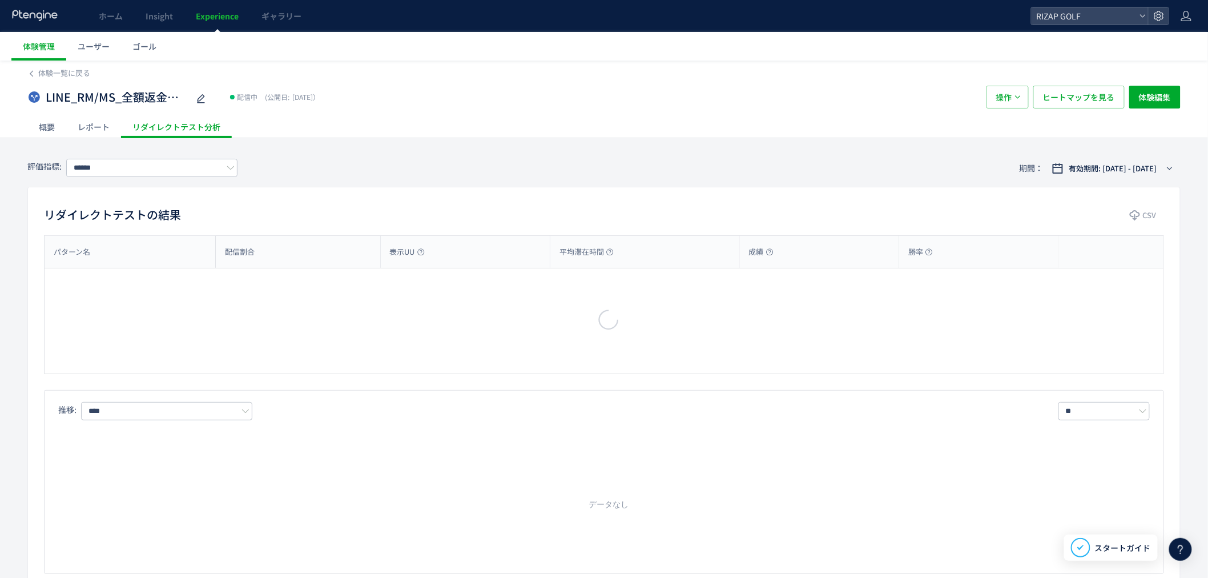
type input "**********"
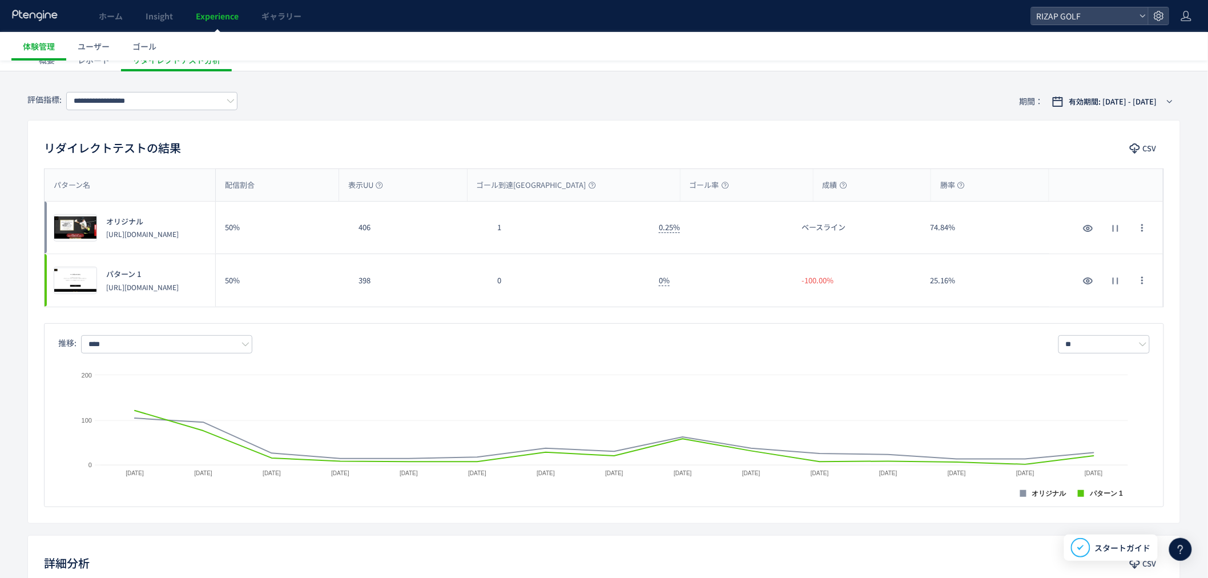
scroll to position [63, 0]
